Goal: Task Accomplishment & Management: Complete application form

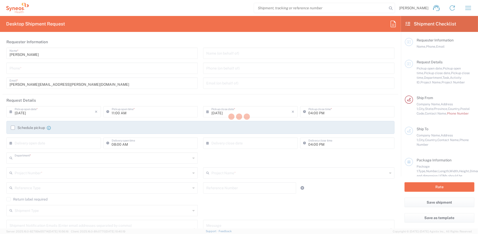
type input "3235"
type input "[US_STATE]"
type input "[GEOGRAPHIC_DATA]"
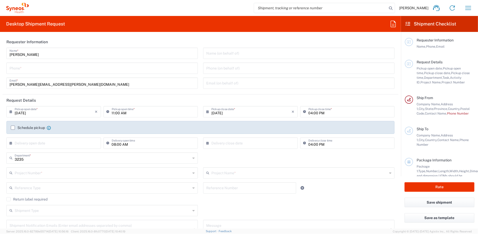
type input "Syneos Health, LLC-[GEOGRAPHIC_DATA] [GEOGRAPHIC_DATA] [GEOGRAPHIC_DATA]"
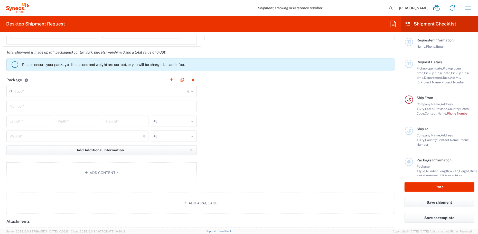
scroll to position [411, 0]
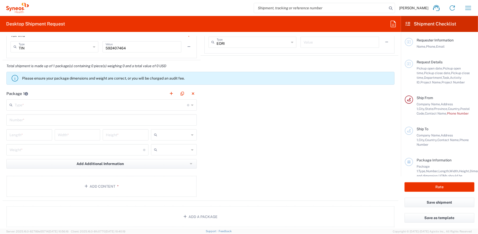
click at [160, 104] on input "text" at bounding box center [101, 104] width 173 height 9
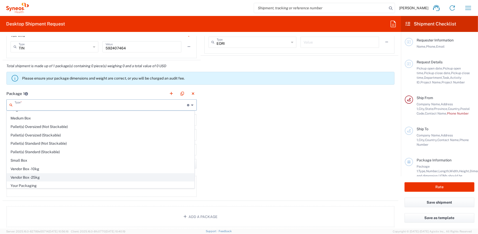
scroll to position [0, 0]
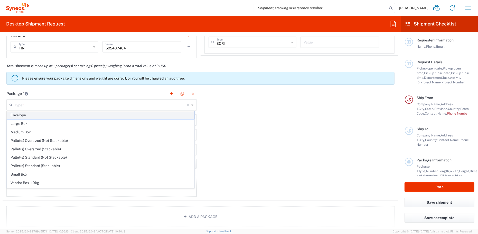
click at [119, 117] on span "Envelope" at bounding box center [100, 115] width 187 height 8
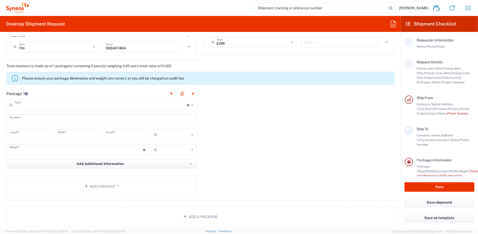
type input "Envelope"
type input "1"
type input "9.5"
type input "12.5"
type input "0.25"
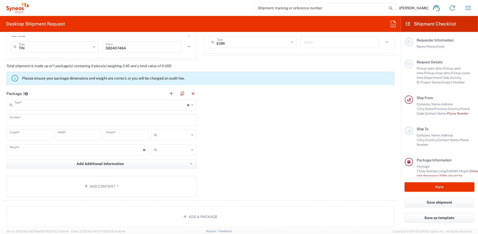
type input "in"
type input "0.45"
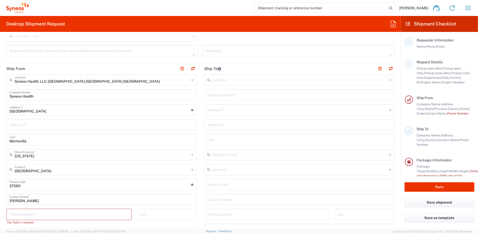
scroll to position [180, 0]
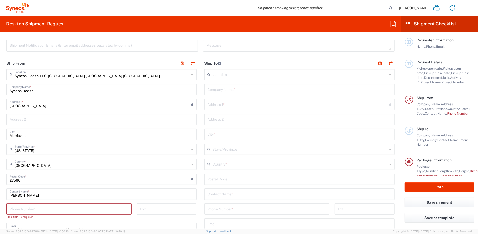
click at [54, 75] on input "Syneos Health, LLC-[GEOGRAPHIC_DATA] [GEOGRAPHIC_DATA] [GEOGRAPHIC_DATA]" at bounding box center [102, 74] width 175 height 9
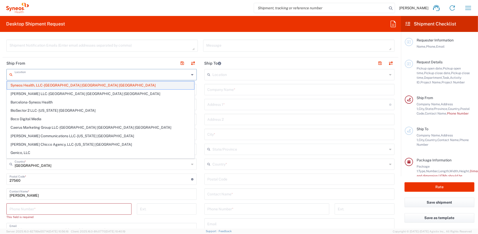
click at [63, 84] on span "Syneos Health, LLC-[GEOGRAPHIC_DATA] [GEOGRAPHIC_DATA] [GEOGRAPHIC_DATA]" at bounding box center [100, 85] width 187 height 8
click at [80, 61] on header "Ship From" at bounding box center [102, 63] width 198 height 12
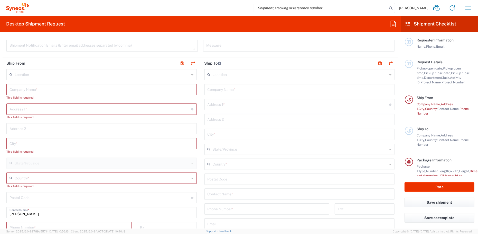
click at [102, 208] on input "[PERSON_NAME]" at bounding box center [102, 211] width 184 height 9
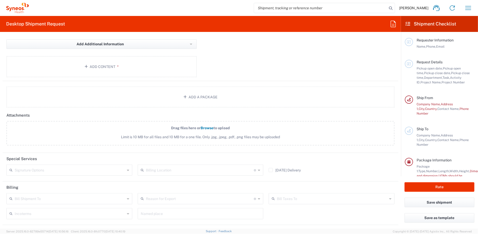
scroll to position [565, 0]
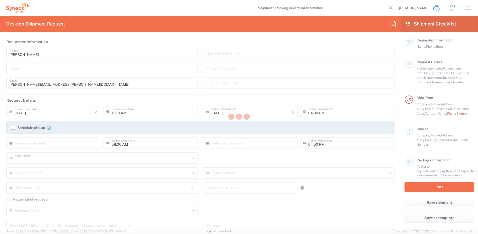
type input "3235"
type input "[US_STATE]"
type input "[GEOGRAPHIC_DATA]"
type input "Syneos Health, LLC-[GEOGRAPHIC_DATA] [GEOGRAPHIC_DATA] [GEOGRAPHIC_DATA]"
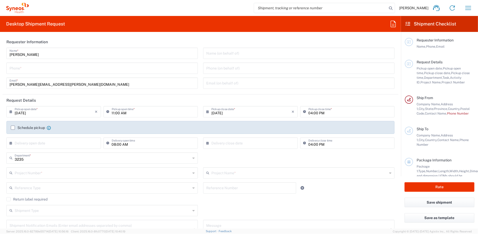
drag, startPoint x: 28, startPoint y: 67, endPoint x: 10, endPoint y: 70, distance: 17.7
click at [28, 67] on input "tel" at bounding box center [102, 67] width 185 height 9
click at [12, 69] on input "tel" at bounding box center [102, 67] width 185 height 9
type input "1"
type input "919-227-5867"
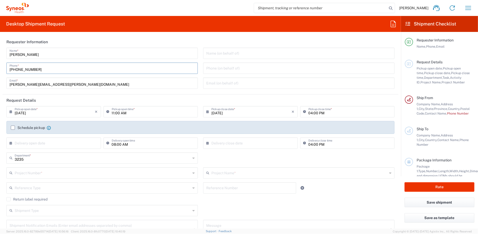
click at [59, 94] on agx-form-section "Requester Information Jillian Sherman Name * 919-227-5867 Phone * jillian.sherm…" at bounding box center [201, 65] width 396 height 58
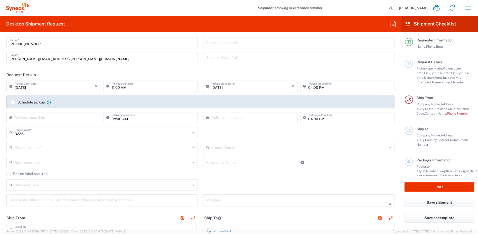
scroll to position [26, 0]
click at [121, 86] on input "11:00 AM" at bounding box center [153, 85] width 83 height 9
click at [118, 87] on input "11:00 AM" at bounding box center [153, 85] width 83 height 9
click at [129, 74] on header "Request Details" at bounding box center [201, 75] width 396 height 12
click at [156, 74] on header "Request Details" at bounding box center [201, 75] width 396 height 12
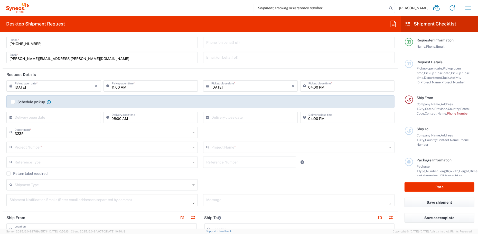
scroll to position [51, 0]
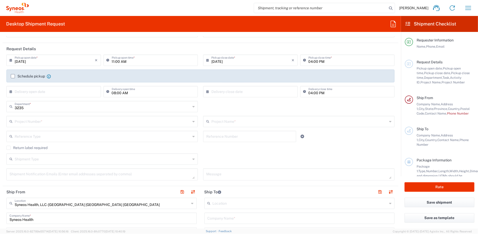
click at [38, 122] on input "text" at bounding box center [103, 120] width 176 height 9
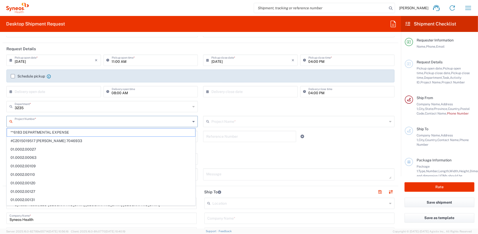
click at [28, 122] on input "text" at bounding box center [103, 120] width 176 height 9
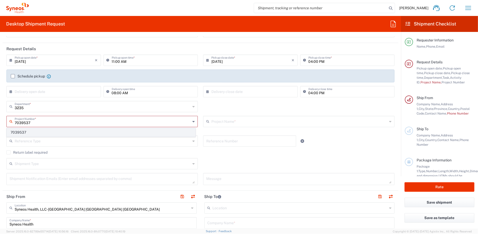
type input "7039537"
click at [27, 131] on span "7039537" at bounding box center [101, 132] width 189 height 8
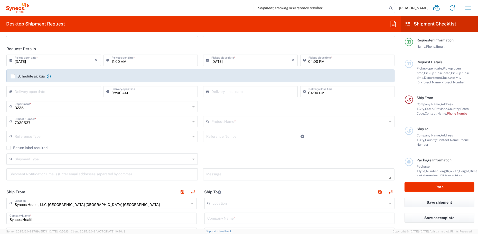
type input "GSK Trelegy Pragmatic Study"
click at [70, 135] on input "text" at bounding box center [103, 135] width 176 height 9
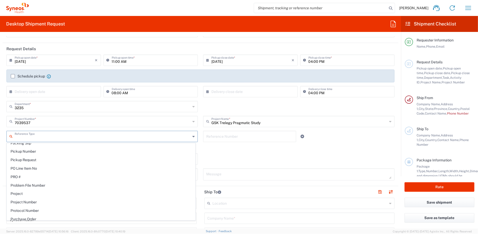
scroll to position [308, 0]
click at [213, 154] on div "Shipment Type Batch Regular" at bounding box center [201, 160] width 394 height 15
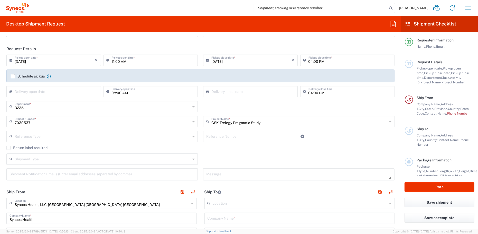
drag, startPoint x: 190, startPoint y: 105, endPoint x: 164, endPoint y: 110, distance: 26.5
click at [190, 105] on div "3235 Department *" at bounding box center [101, 106] width 191 height 11
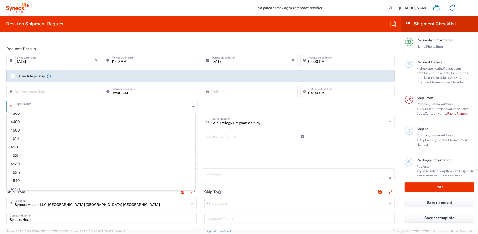
scroll to position [760, 0]
click at [211, 106] on div "Department * 3235 3000 3100 3109 3110 3111 3112 3125 3130 3135 3136 3150 3155 3…" at bounding box center [201, 108] width 394 height 15
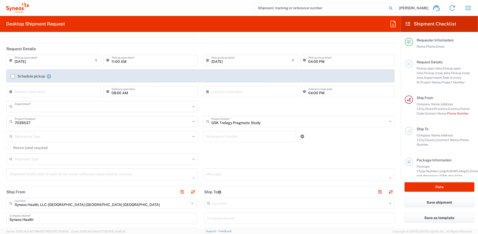
type input "3235"
click at [210, 104] on div "3235 Department * 3235 3000 3100 3109 3110 3111 3112 3125 3130 3135 3136 3150 3…" at bounding box center [201, 108] width 394 height 15
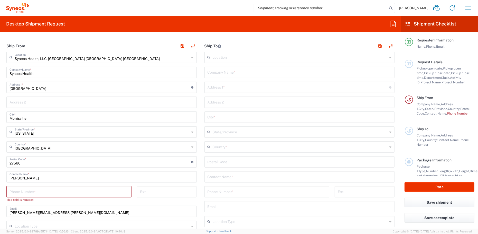
scroll to position [206, 0]
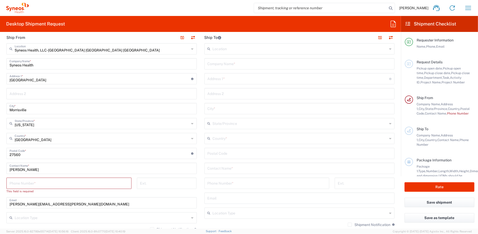
drag, startPoint x: 32, startPoint y: 183, endPoint x: 3, endPoint y: 181, distance: 28.6
click at [32, 183] on input "tel" at bounding box center [69, 182] width 119 height 9
click at [25, 181] on input "tel" at bounding box center [69, 182] width 119 height 9
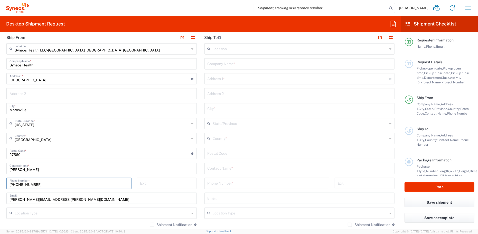
type input "919-227-5867"
click at [132, 188] on div "919-227-5867 Phone Number *" at bounding box center [69, 184] width 131 height 15
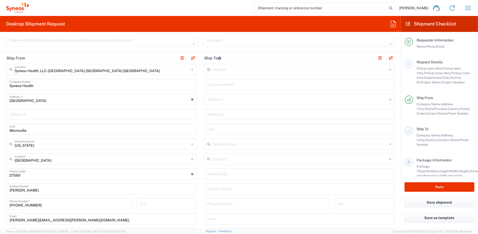
scroll to position [180, 0]
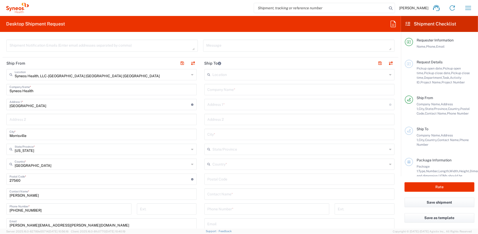
click at [191, 74] on icon at bounding box center [192, 74] width 2 height 8
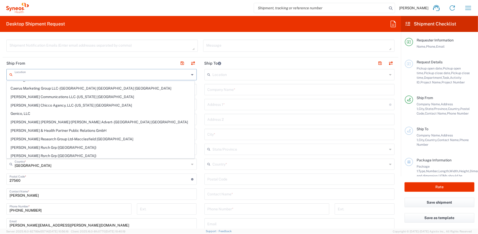
scroll to position [0, 0]
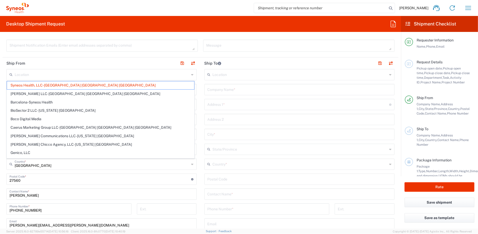
click at [136, 61] on header "Ship From" at bounding box center [102, 63] width 198 height 12
type input "Syneos Health, LLC-[GEOGRAPHIC_DATA] [GEOGRAPHIC_DATA] [GEOGRAPHIC_DATA]"
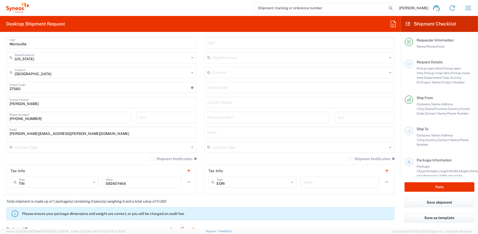
scroll to position [283, 0]
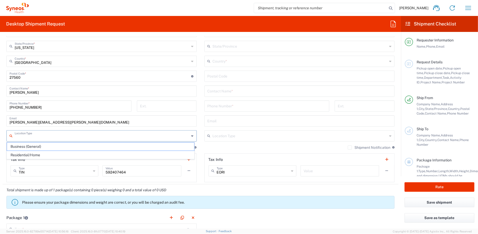
click at [125, 136] on input "text" at bounding box center [102, 135] width 175 height 9
click at [198, 173] on main "Syneos Health, LLC-Morrisville NC US Location Syneos Health, LLC-Morrisville NC…" at bounding box center [102, 74] width 198 height 216
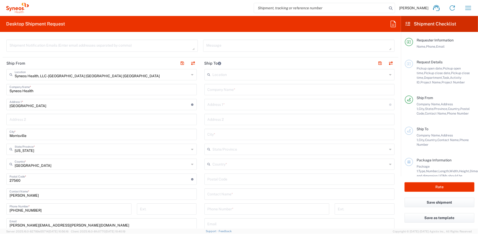
scroll to position [180, 0]
click at [166, 104] on input "[GEOGRAPHIC_DATA]" at bounding box center [101, 103] width 182 height 9
click at [163, 103] on input "[GEOGRAPHIC_DATA]" at bounding box center [101, 103] width 182 height 9
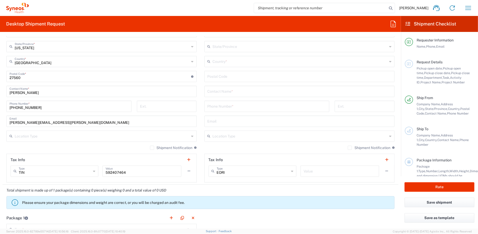
scroll to position [283, 0]
click at [46, 149] on div "Shipment Notification If checked, a shipment notification email will be sent to…" at bounding box center [101, 149] width 190 height 8
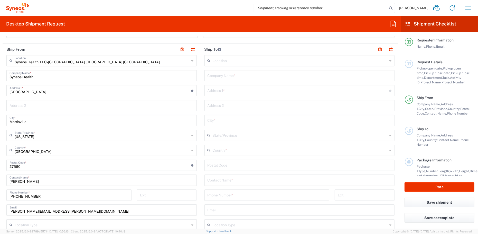
scroll to position [193, 0]
drag, startPoint x: 227, startPoint y: 61, endPoint x: 399, endPoint y: 142, distance: 190.8
click at [227, 61] on input "text" at bounding box center [300, 60] width 175 height 9
click at [0, 0] on span "Barcelona-Syneos Health" at bounding box center [0, 0] width 0 height 0
click at [238, 49] on header "Ship To" at bounding box center [300, 50] width 198 height 12
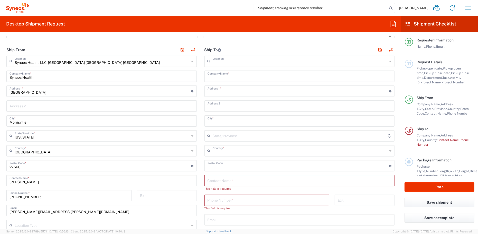
type input "Barcelona-Syneos Health"
type input "Syneos Health"
type input "Avenida Diagonal 571"
type input "Floor 3"
type input "Barcelona"
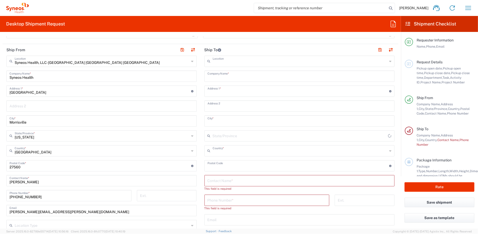
type input "[GEOGRAPHIC_DATA]"
type input "08029"
type input "Sender/Shipper"
type input "Delivery Duty Paid"
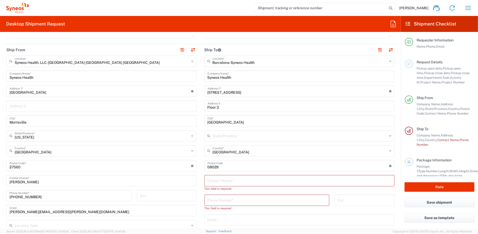
click at [389, 61] on icon at bounding box center [390, 61] width 2 height 8
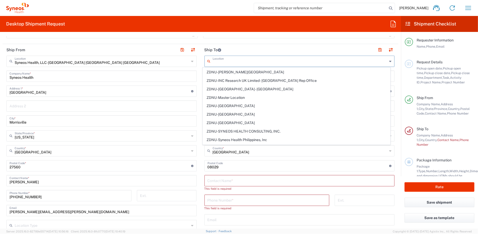
scroll to position [1108, 0]
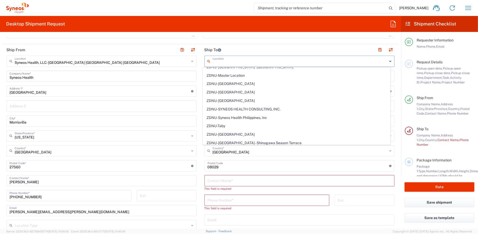
click at [231, 62] on input "text" at bounding box center [300, 60] width 175 height 9
click at [238, 49] on header "Ship To" at bounding box center [300, 50] width 198 height 12
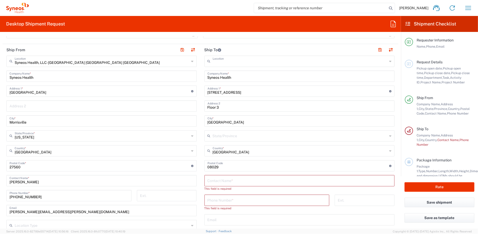
type input "Barcelona-Syneos Health"
click at [235, 78] on input "Syneos Health" at bounding box center [300, 75] width 184 height 9
drag, startPoint x: 189, startPoint y: 73, endPoint x: 223, endPoint y: 77, distance: 34.0
click at [190, 73] on div "Ship From Syneos Health, LLC-Morrisville NC US Location Syneos Health, LLC-Morr…" at bounding box center [201, 158] width 396 height 229
paste input "REX Clinical Trials, LLC"
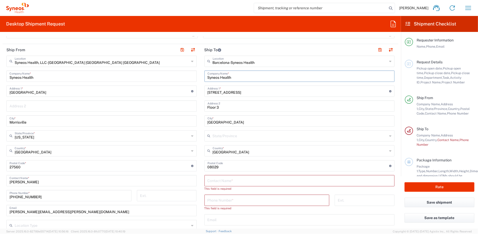
type input "REX Clinical Trials, LLC"
click at [242, 92] on input "Avenida Diagonal 571" at bounding box center [299, 90] width 182 height 9
drag, startPoint x: 238, startPoint y: 90, endPoint x: 208, endPoint y: 93, distance: 30.1
click at [238, 90] on input "Avenida Diagonal 571" at bounding box center [299, 90] width 182 height 9
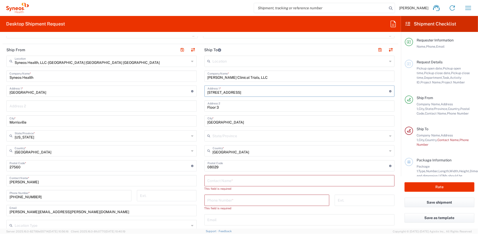
drag, startPoint x: 208, startPoint y: 93, endPoint x: 204, endPoint y: 92, distance: 4.1
click at [205, 92] on div "Avenida Diagonal 571 Address 1 * For cross streets use street names with '&' or…" at bounding box center [300, 90] width 190 height 11
paste input "755 South 11th Street"
type input "755 South 11th Street"
click at [214, 107] on input "Floor 3" at bounding box center [300, 105] width 184 height 9
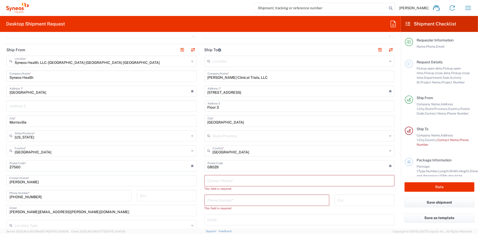
click at [220, 109] on input "Floor 3" at bounding box center [300, 105] width 184 height 9
drag, startPoint x: 221, startPoint y: 107, endPoint x: 203, endPoint y: 107, distance: 18.0
click at [205, 107] on div "Floor 3 Address 2" at bounding box center [300, 105] width 190 height 11
paste input "Suite 219"
type input "Suite 219"
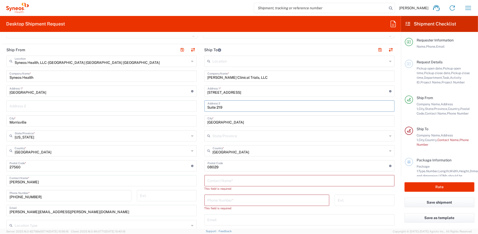
click at [215, 121] on input "Barcelona" at bounding box center [300, 120] width 184 height 9
click at [225, 120] on input "Barcelona" at bounding box center [300, 120] width 184 height 9
click at [202, 122] on main "Location Addison Whitney LLC-Morrisvile NC US Barcelona-Syneos Health BioSector…" at bounding box center [300, 161] width 198 height 210
paste input "eaumont"
type input "Beaumont"
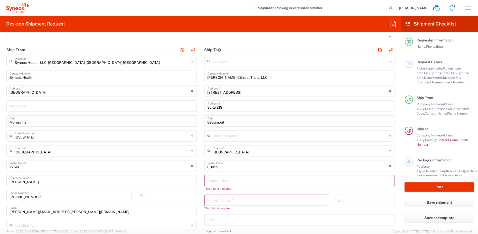
click at [221, 127] on div "Location Addison Whitney LLC-Morrisvile NC US Barcelona-Syneos Health BioSector…" at bounding box center [300, 161] width 190 height 210
click at [226, 134] on input "text" at bounding box center [300, 135] width 175 height 9
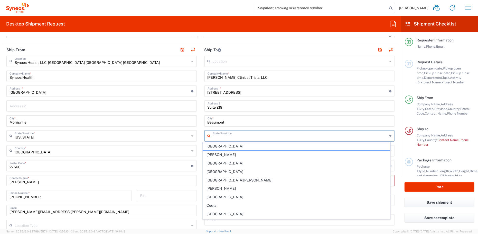
click at [230, 125] on div "Beaumont City *" at bounding box center [300, 120] width 190 height 11
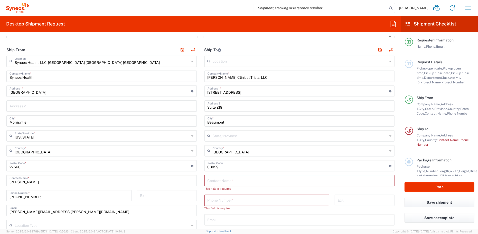
click at [232, 128] on div "Location Addison Whitney LLC-Morrisvile NC US Barcelona-Syneos Health BioSector…" at bounding box center [300, 161] width 190 height 210
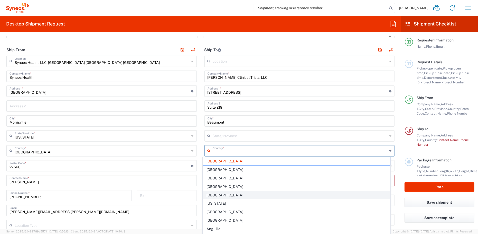
drag, startPoint x: 233, startPoint y: 151, endPoint x: 232, endPoint y: 197, distance: 46.5
click at [207, 151] on div "Country *" at bounding box center [300, 150] width 190 height 11
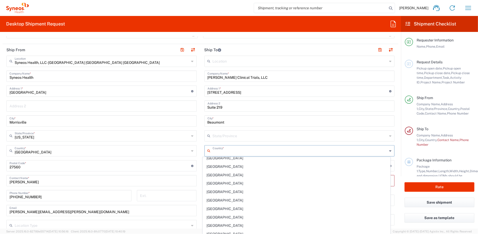
scroll to position [1961, 0]
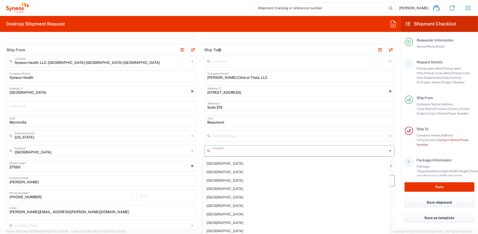
click at [282, 193] on span "[GEOGRAPHIC_DATA]" at bounding box center [296, 197] width 187 height 8
type input "[GEOGRAPHIC_DATA]"
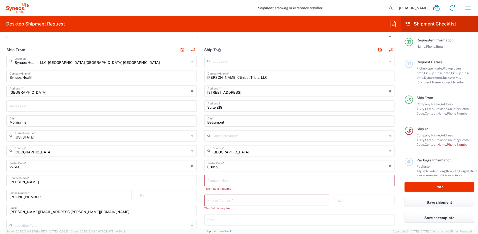
click at [226, 136] on input "text" at bounding box center [300, 135] width 175 height 9
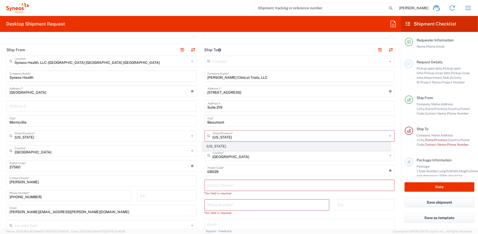
click at [217, 143] on span "[US_STATE]" at bounding box center [296, 146] width 187 height 8
type input "[US_STATE]"
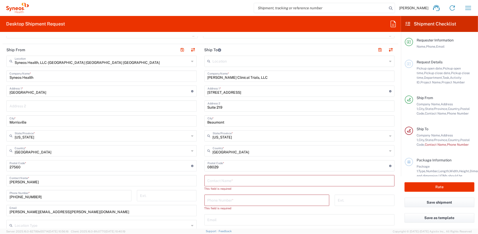
click at [217, 167] on input "undefined" at bounding box center [299, 165] width 182 height 9
click at [205, 167] on div "Postal Code * Postal Code for United States should have the following format: 5…" at bounding box center [300, 165] width 190 height 11
paste input "77707"
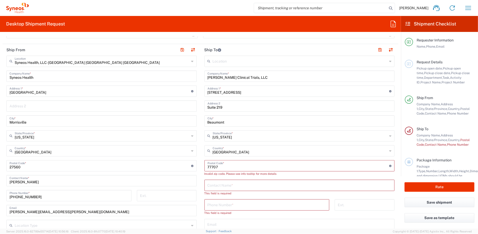
click at [227, 166] on input "undefined" at bounding box center [299, 165] width 182 height 9
click at [208, 167] on input "undefined" at bounding box center [299, 165] width 182 height 9
click at [225, 187] on input "text" at bounding box center [300, 184] width 184 height 9
click at [224, 165] on input "undefined" at bounding box center [299, 165] width 182 height 9
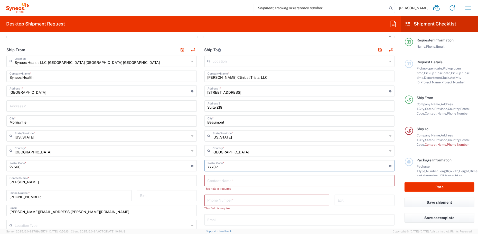
type input "77707"
click at [236, 180] on input "text" at bounding box center [300, 179] width 184 height 9
click at [218, 179] on input "text" at bounding box center [300, 179] width 184 height 9
paste input "Attention: Dennisse Peyton, CEO"
type input "Attention: Dennisse Peyton, CEO"
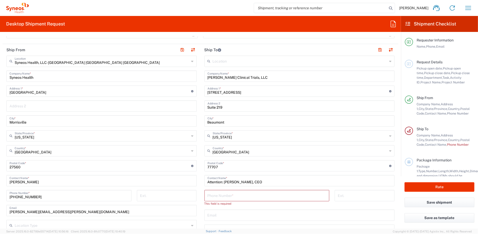
click at [230, 194] on input "tel" at bounding box center [267, 194] width 119 height 9
paste input "409-239-0114"
type input "409-239-0114"
click at [235, 172] on div "Location Addison Whitney LLC-Morrisvile NC US Barcelona-Syneos Health BioSector…" at bounding box center [300, 156] width 190 height 201
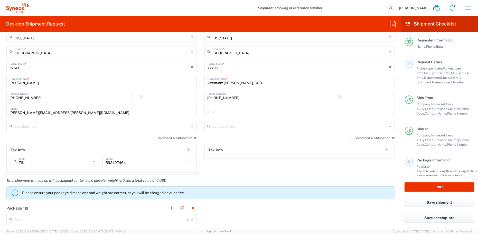
scroll to position [296, 0]
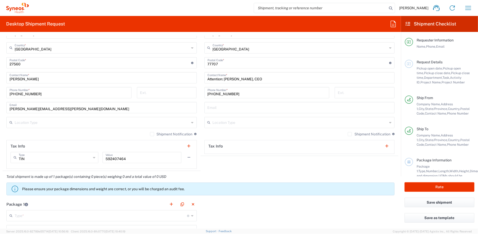
click at [231, 133] on div "Shipment Notification If checked, a shipment notification email will be sent to…" at bounding box center [300, 136] width 190 height 8
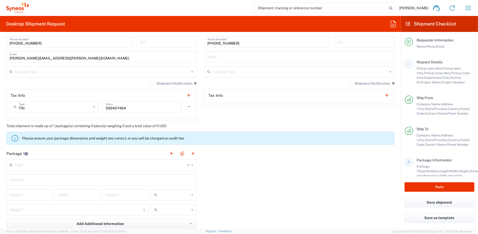
scroll to position [347, 0]
click at [50, 151] on header "Package 1" at bounding box center [102, 153] width 198 height 12
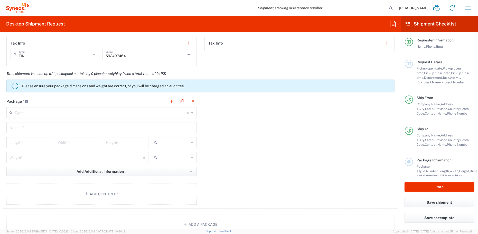
click at [136, 113] on input "text" at bounding box center [101, 112] width 173 height 9
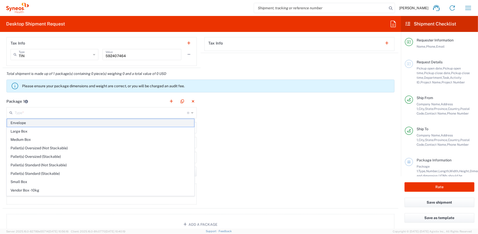
click at [92, 125] on span "Envelope" at bounding box center [100, 123] width 187 height 8
type input "Envelope"
type input "1"
type input "9.5"
type input "12.5"
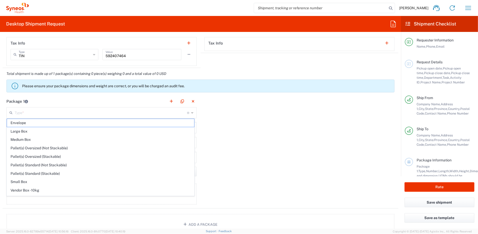
type input "0.25"
type input "in"
type input "0.45"
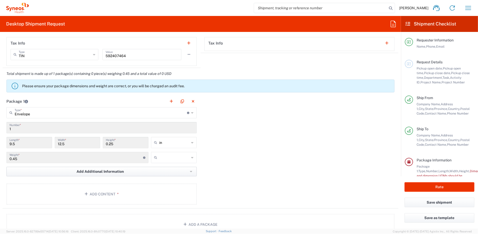
click at [143, 169] on button "Add Additional Information" at bounding box center [101, 172] width 190 height 10
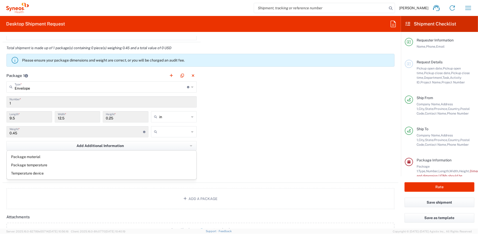
click at [224, 145] on div "Package 1 Envelope Type * Material used to package goods Envelope Large Box Med…" at bounding box center [201, 126] width 396 height 113
click at [99, 171] on button "Add Content *" at bounding box center [101, 168] width 190 height 21
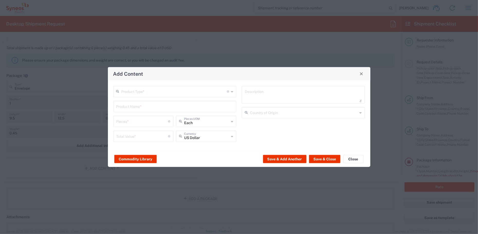
click at [202, 93] on input "text" at bounding box center [175, 90] width 106 height 9
click at [195, 104] on span "Documents" at bounding box center [175, 103] width 122 height 8
type input "Documents"
type input "1"
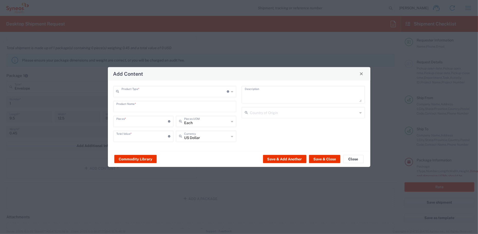
type input "1"
type textarea "Documents"
click at [329, 160] on button "Save & Close" at bounding box center [324, 159] width 31 height 8
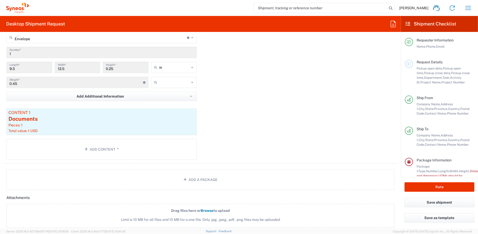
scroll to position [502, 0]
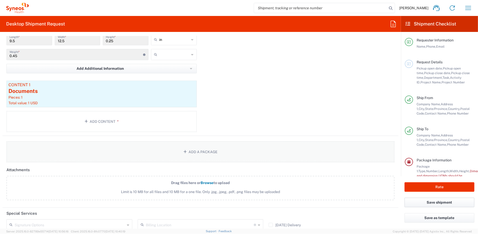
drag, startPoint x: 421, startPoint y: 202, endPoint x: 358, endPoint y: 153, distance: 79.8
click at [421, 202] on button "Save shipment" at bounding box center [440, 202] width 70 height 10
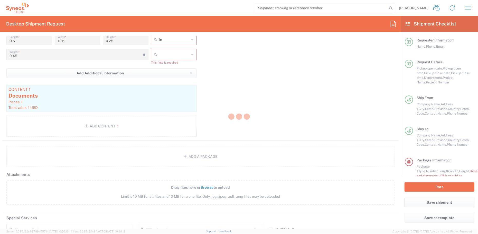
type input "7039537"
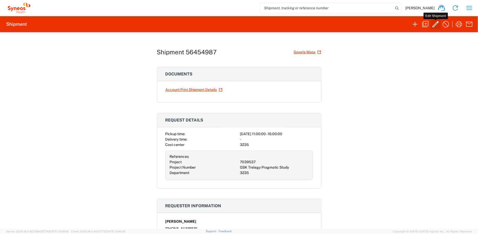
click at [434, 22] on icon "button" at bounding box center [436, 24] width 8 height 8
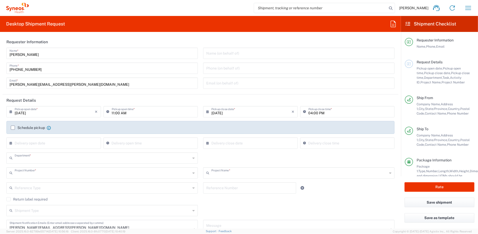
type input "3235"
type input "7039537"
type input "GSK Trelegy Pragmatic Study"
type input "[US_STATE]"
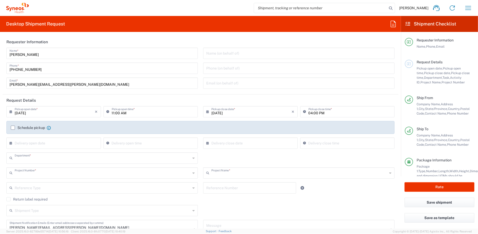
type input "Envelope"
click at [409, 63] on icon at bounding box center [409, 64] width 4 height 4
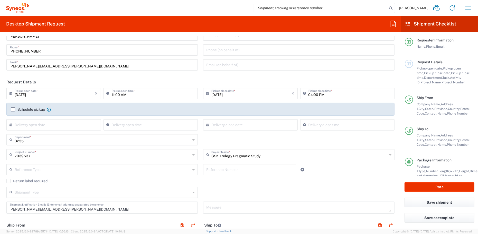
scroll to position [26, 0]
